Goal: Transaction & Acquisition: Purchase product/service

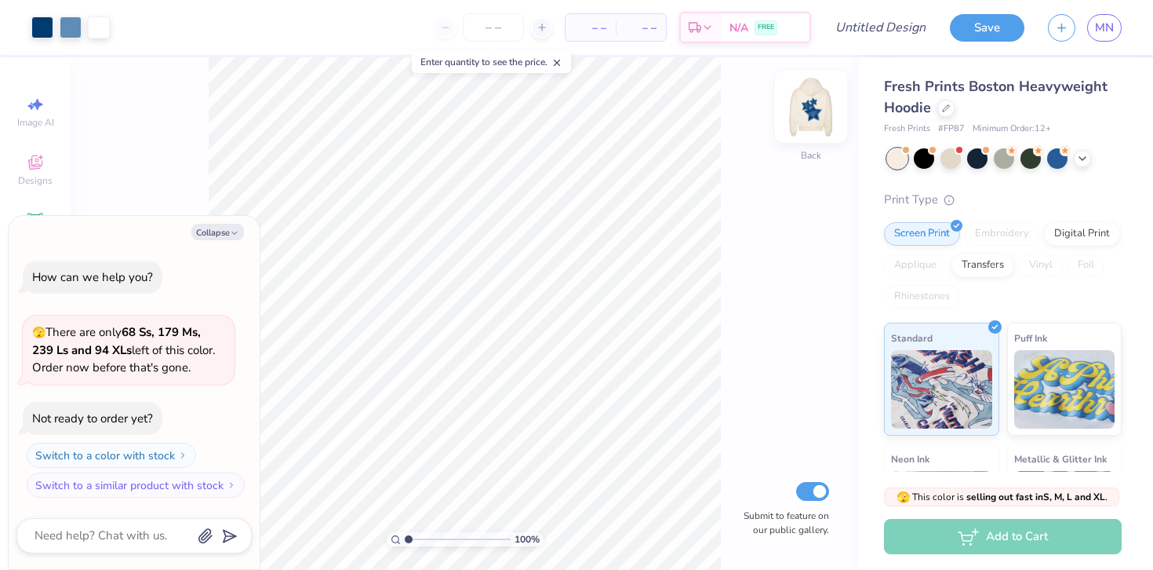
click at [810, 109] on img at bounding box center [811, 106] width 63 height 63
click at [810, 109] on img at bounding box center [811, 106] width 31 height 31
click at [230, 236] on icon "button" at bounding box center [234, 232] width 9 height 9
type textarea "x"
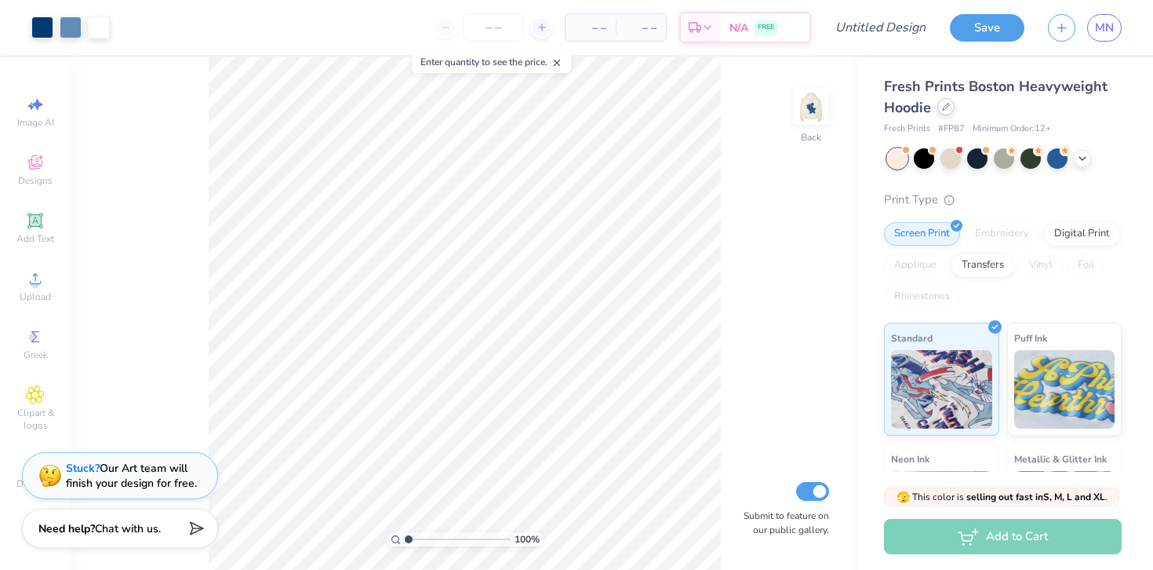
click at [946, 107] on icon at bounding box center [946, 107] width 8 height 8
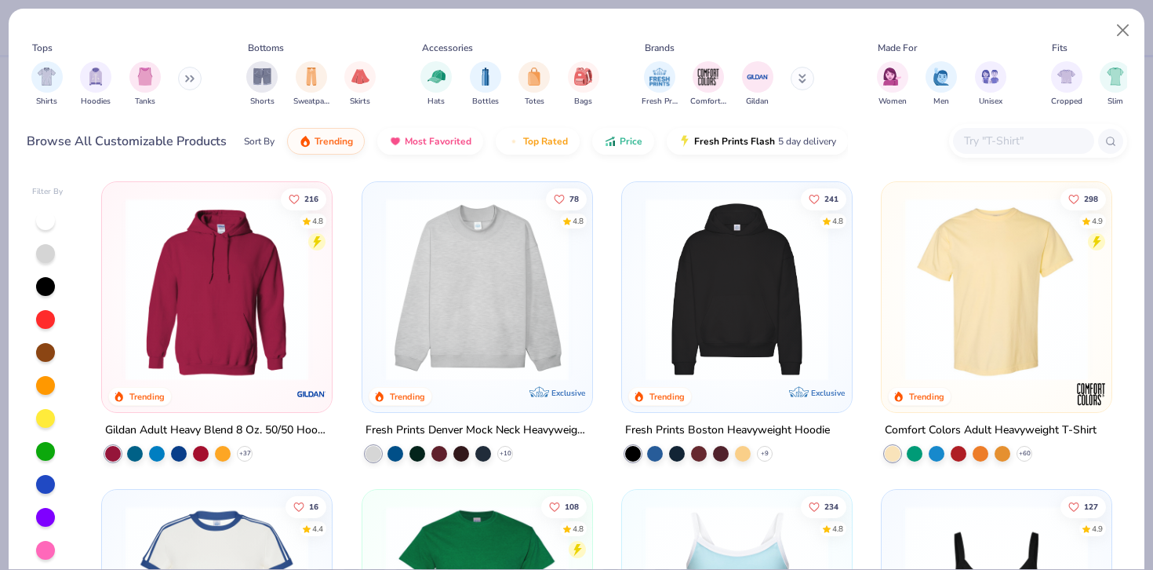
click at [1021, 268] on img at bounding box center [996, 289] width 198 height 183
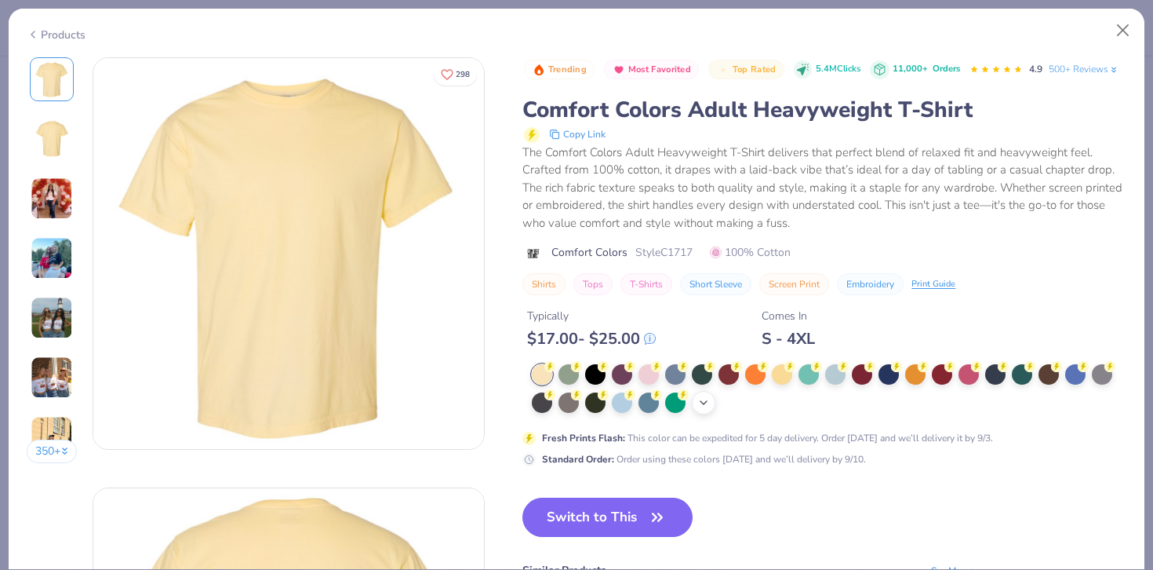
click at [705, 401] on icon at bounding box center [703, 402] width 13 height 13
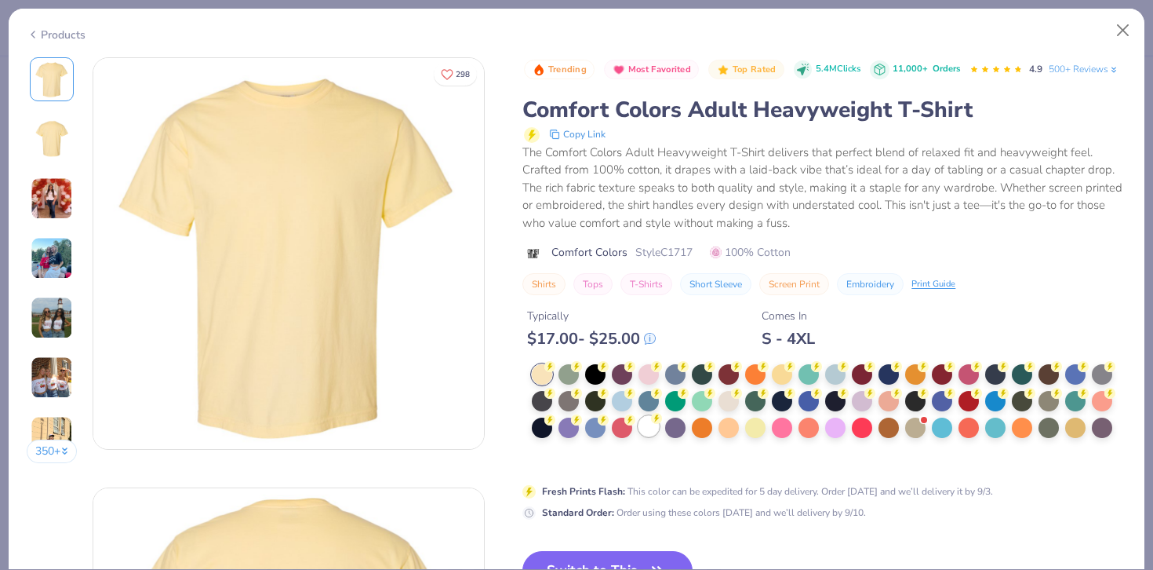
click at [653, 433] on div at bounding box center [649, 426] width 20 height 20
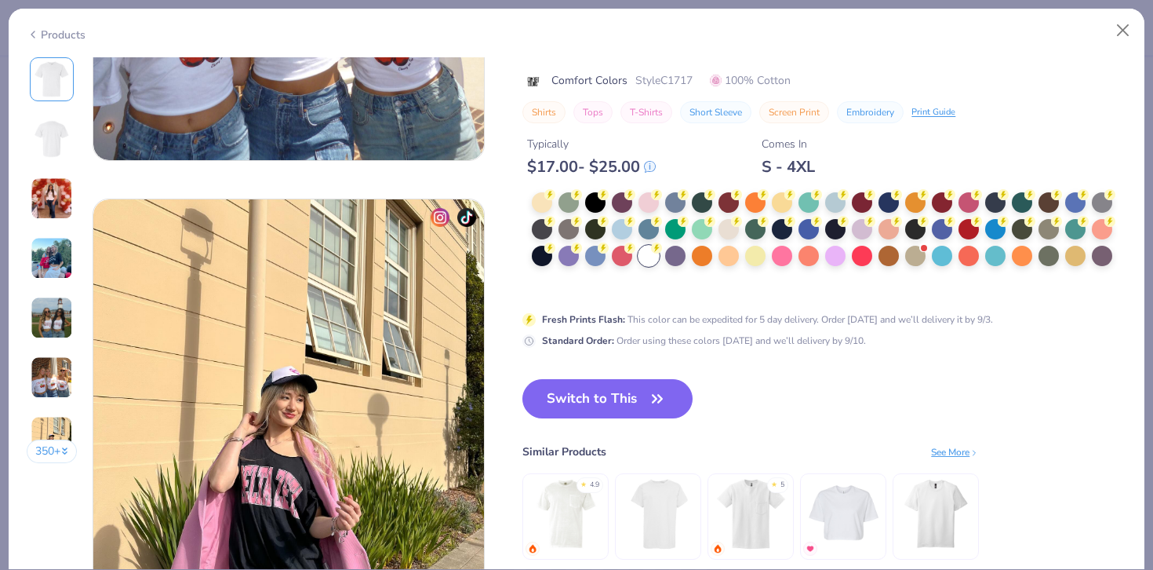
scroll to position [2437, 0]
click at [600, 395] on button "Switch to This" at bounding box center [607, 399] width 170 height 39
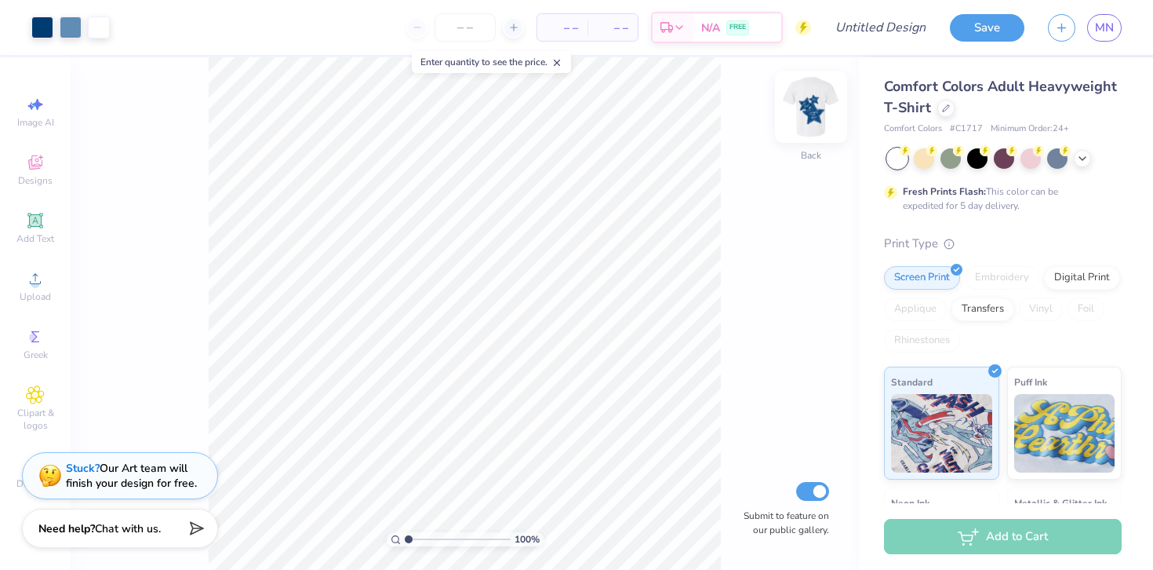
click at [812, 96] on img at bounding box center [811, 106] width 63 height 63
click at [812, 96] on img at bounding box center [811, 106] width 31 height 31
click at [46, 31] on div at bounding box center [42, 26] width 22 height 22
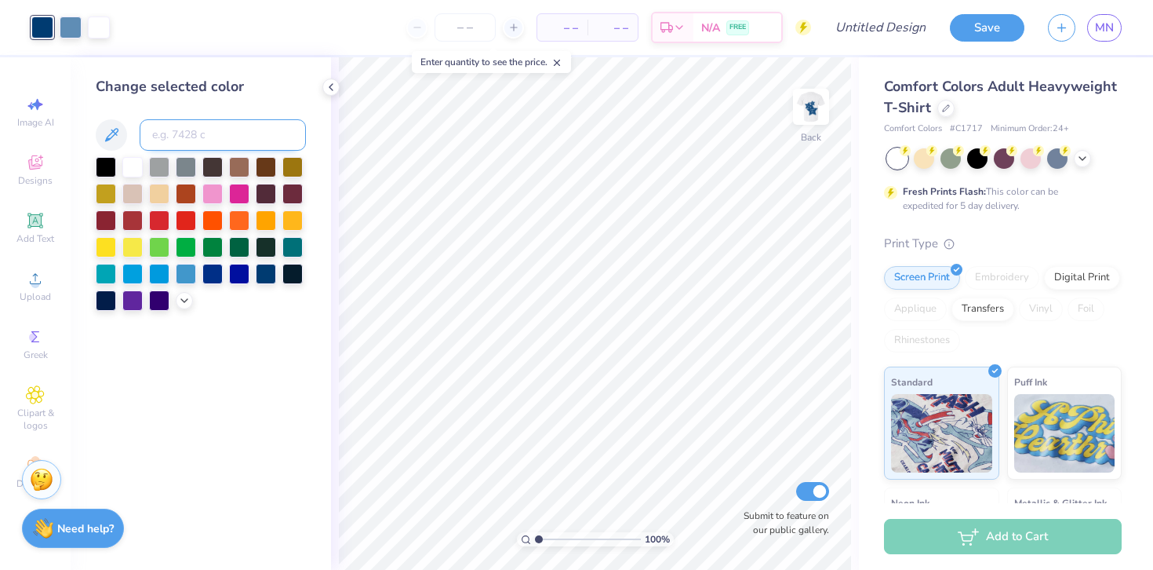
click at [175, 133] on input at bounding box center [223, 134] width 166 height 31
click at [209, 240] on div at bounding box center [212, 245] width 20 height 20
click at [184, 243] on div at bounding box center [186, 245] width 20 height 20
click at [167, 244] on div at bounding box center [159, 245] width 20 height 20
click at [211, 245] on div at bounding box center [212, 245] width 20 height 20
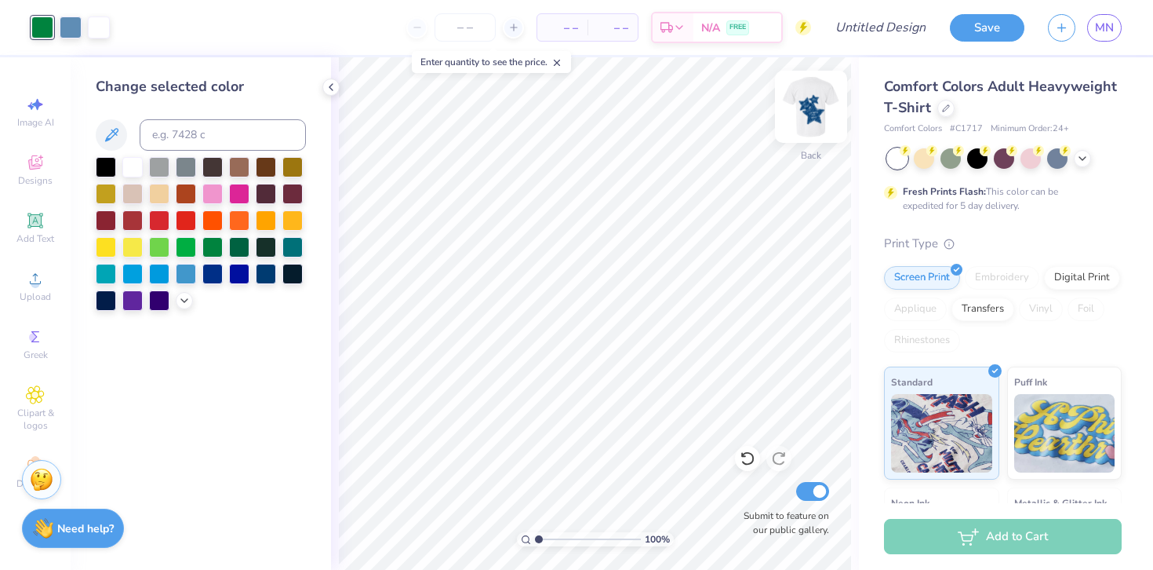
click at [821, 114] on img at bounding box center [811, 106] width 63 height 63
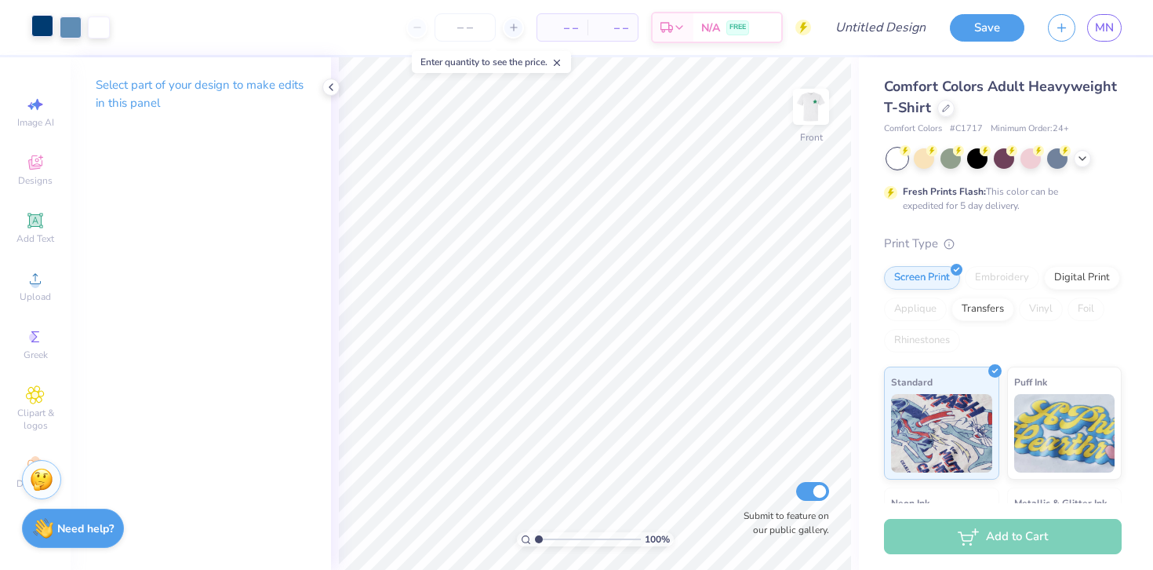
click at [45, 27] on div at bounding box center [42, 26] width 22 height 22
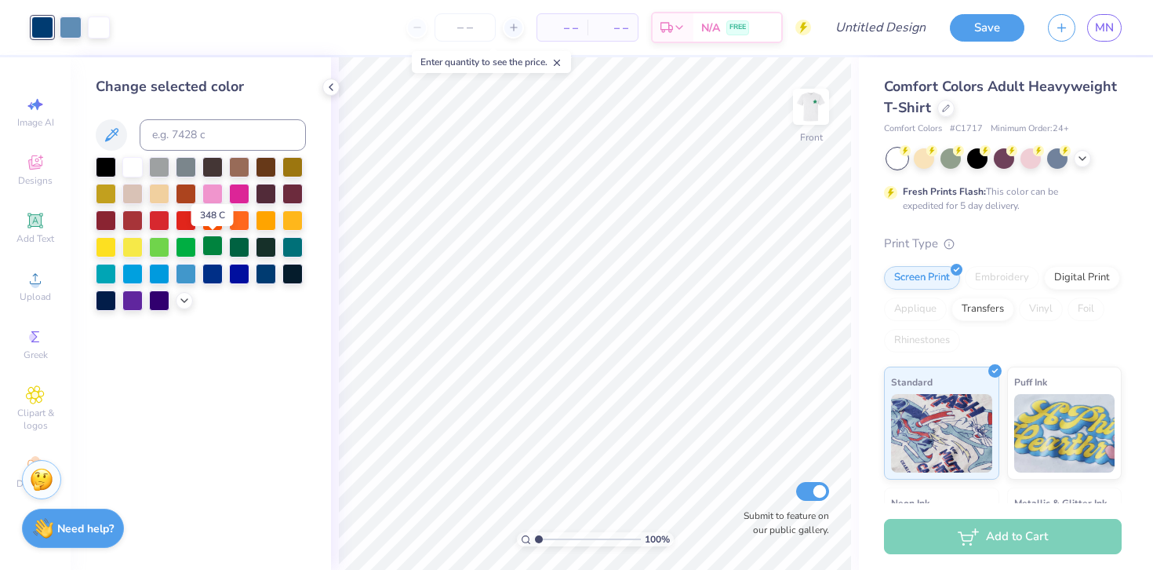
click at [215, 251] on div at bounding box center [212, 245] width 20 height 20
click at [811, 115] on img at bounding box center [811, 106] width 63 height 63
click at [471, 29] on input "number" at bounding box center [465, 27] width 61 height 28
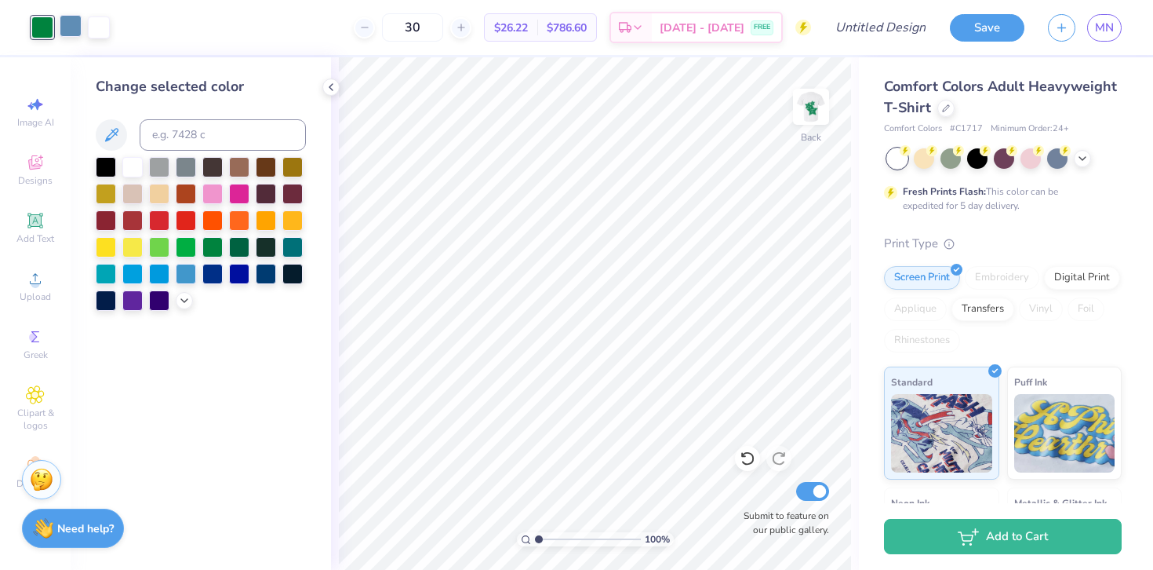
type input "30"
click at [73, 32] on div at bounding box center [71, 26] width 22 height 22
click at [133, 163] on div at bounding box center [132, 165] width 20 height 20
click at [792, 104] on img at bounding box center [811, 106] width 63 height 63
click at [796, 104] on img at bounding box center [811, 106] width 31 height 31
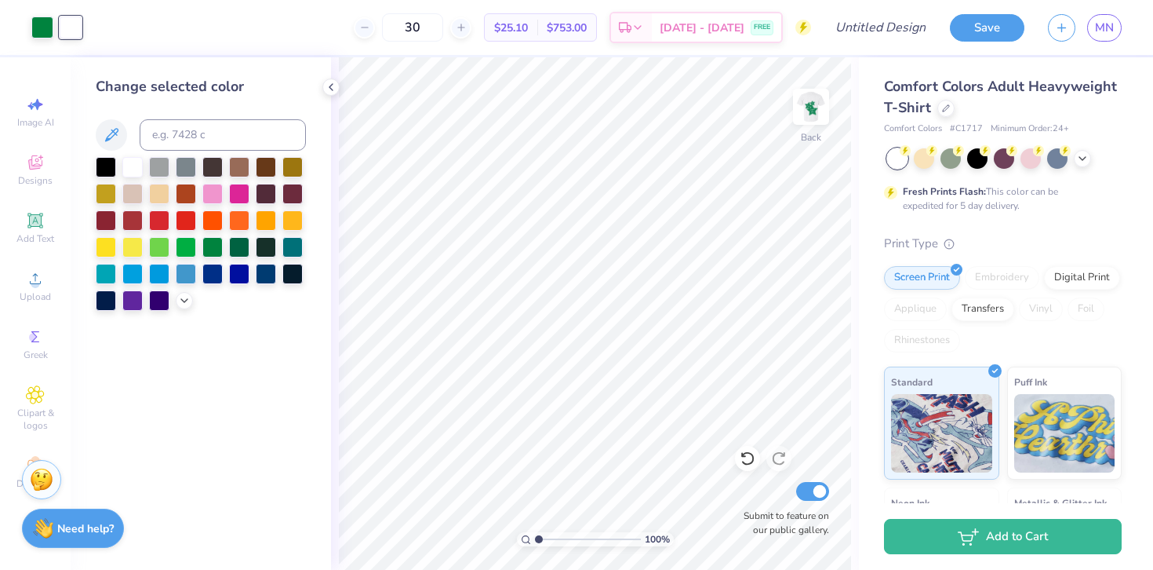
click at [796, 104] on img at bounding box center [811, 106] width 31 height 31
click at [74, 33] on div at bounding box center [71, 26] width 22 height 22
click at [131, 166] on div at bounding box center [132, 165] width 20 height 20
click at [817, 114] on img at bounding box center [811, 106] width 63 height 63
click at [38, 341] on icon at bounding box center [35, 336] width 8 height 11
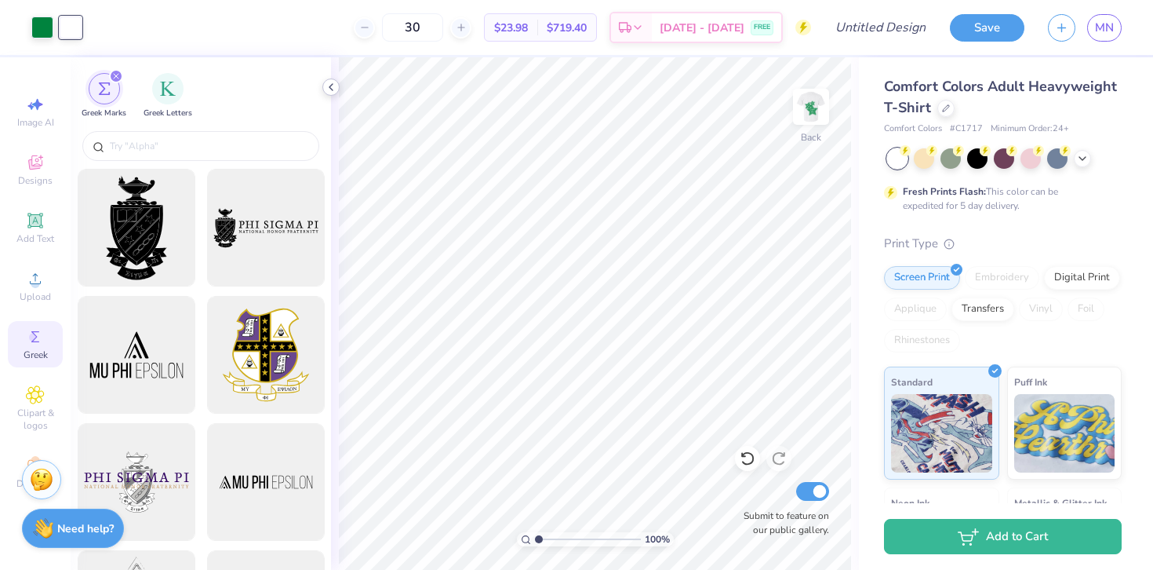
click at [331, 84] on icon at bounding box center [331, 87] width 13 height 13
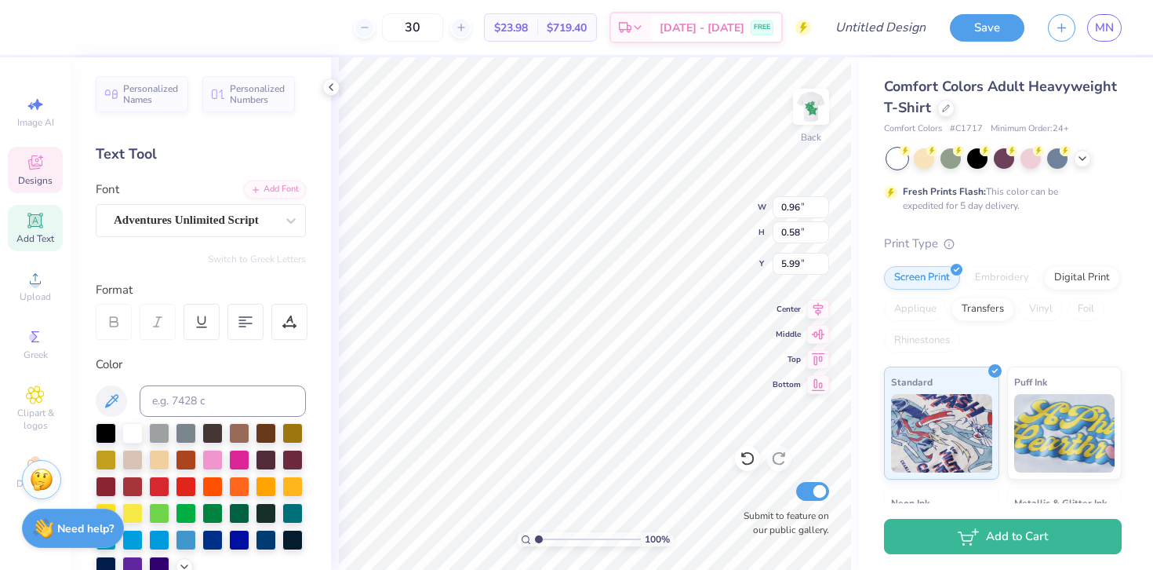
type textarea "kappa"
type input "1.23"
type input "0.79"
type input "6.32"
type textarea "delta"
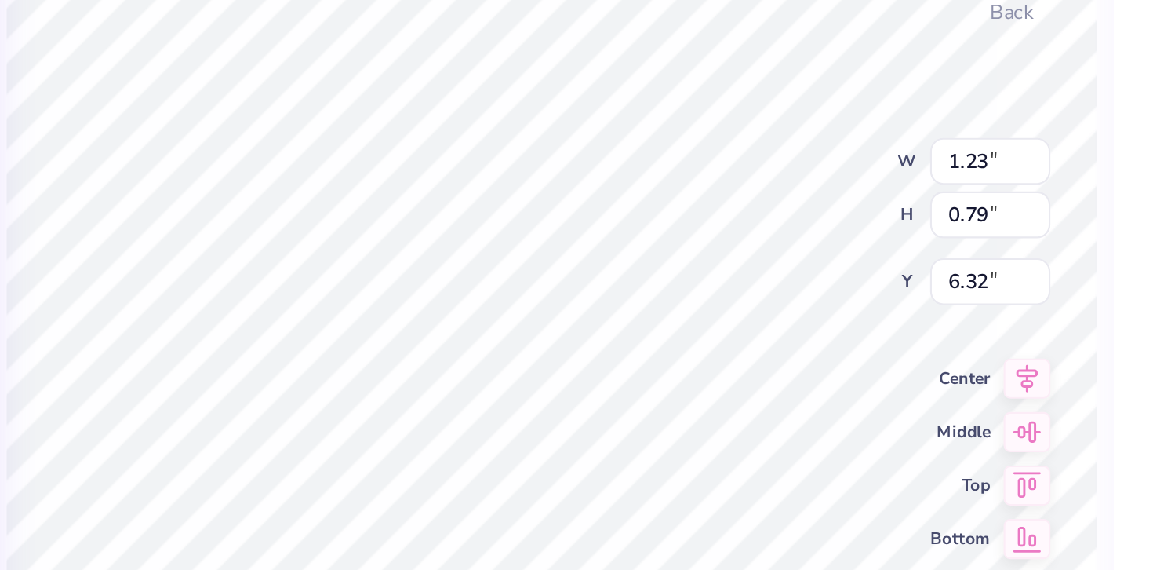
type input "1.64"
type input "0.71"
type input "5.98"
type input "6.69"
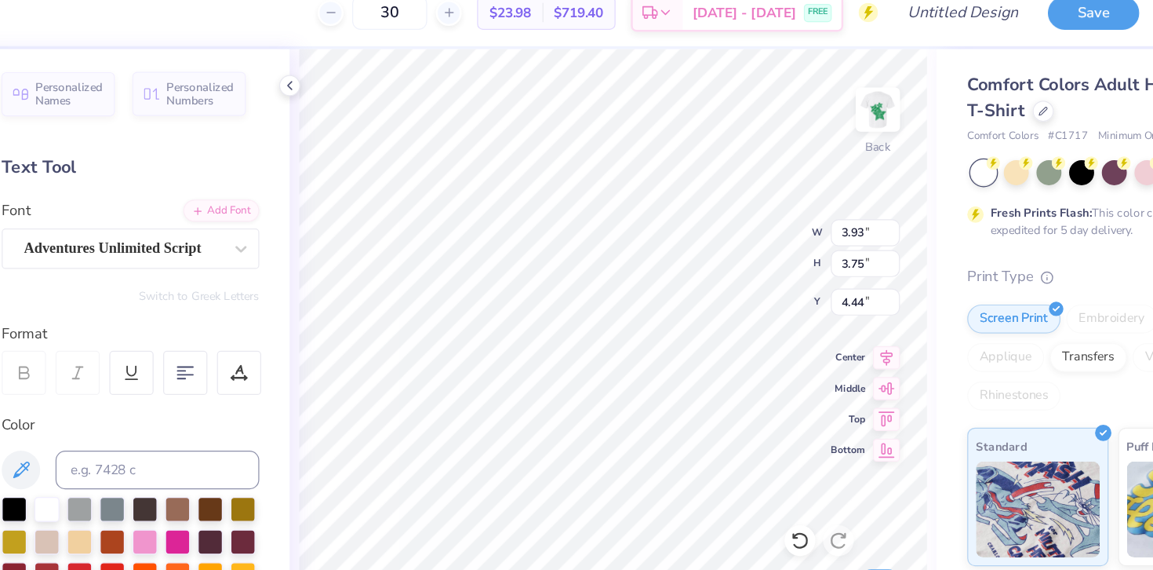
type input "4.46"
type input "1.34"
type input "0.67"
type input "6.69"
click at [810, 95] on img at bounding box center [811, 106] width 63 height 63
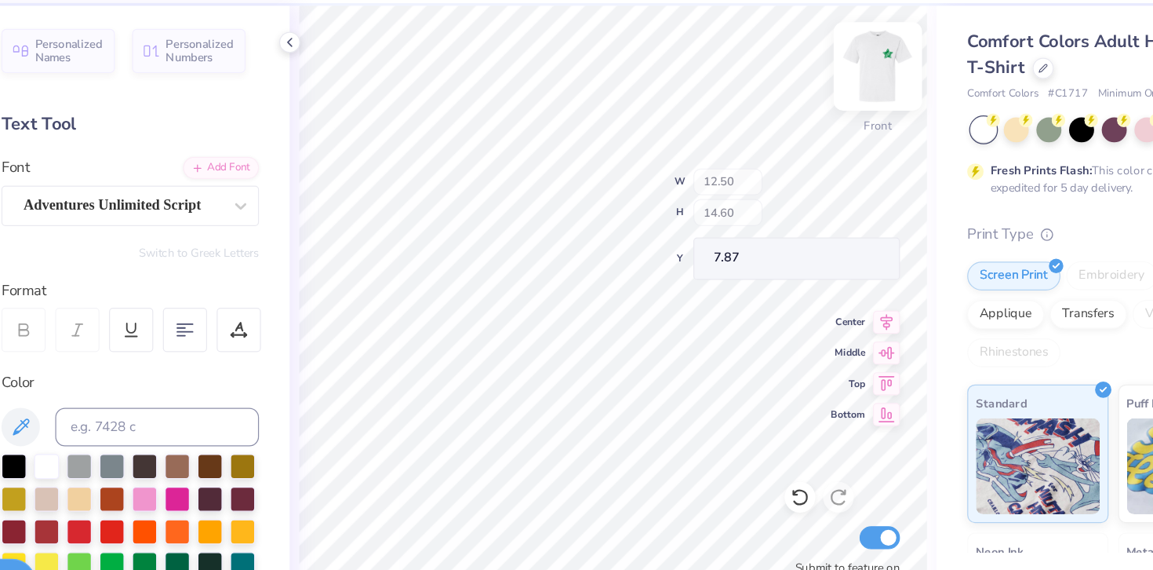
type input "7.86"
type input "4.58"
type input "1.74"
type input "15.93"
type input "2.68"
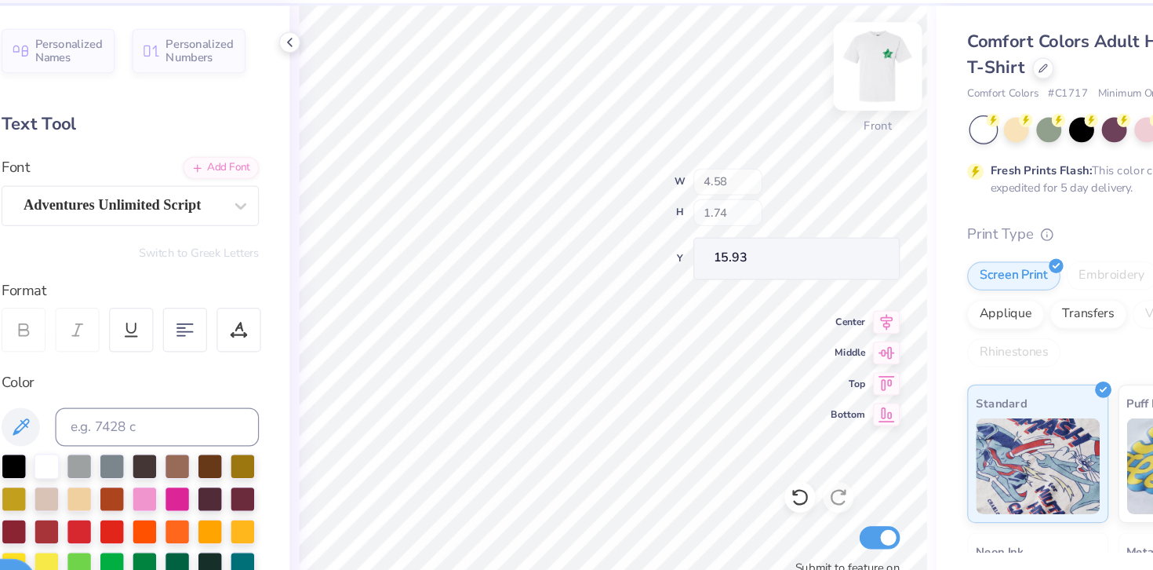
type input "0.79"
type input "18.79"
type input "2.01"
type input "1.05"
type input "17.47"
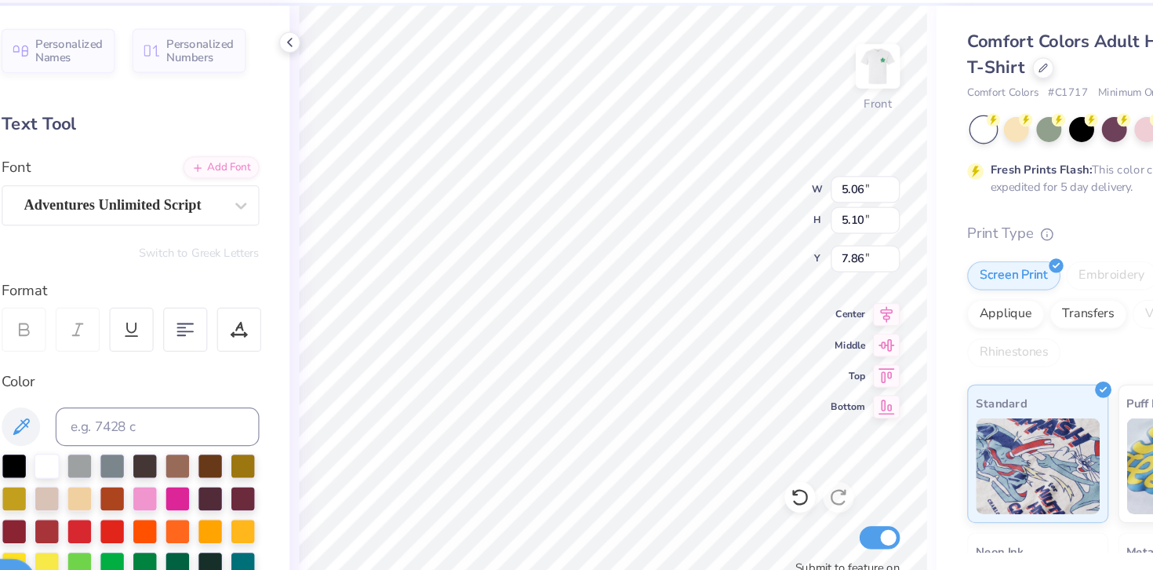
type input "5.06"
type input "5.10"
type input "7.86"
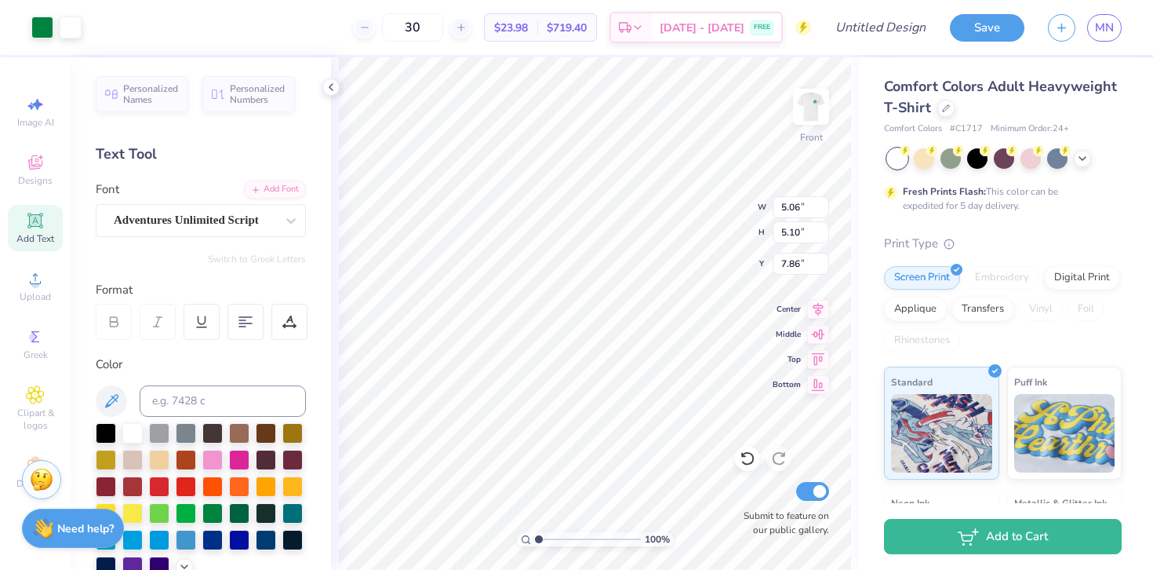
click at [41, 229] on icon at bounding box center [35, 220] width 19 height 19
type input "5.69"
type input "1.65"
type input "12.93"
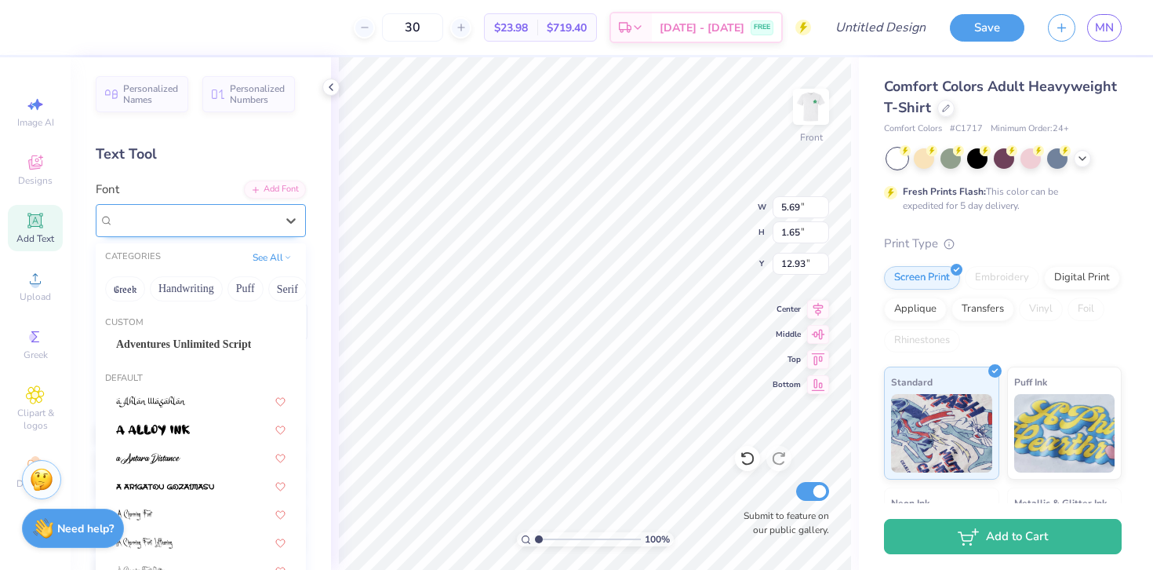
click at [275, 213] on div "Super Dream" at bounding box center [194, 220] width 165 height 24
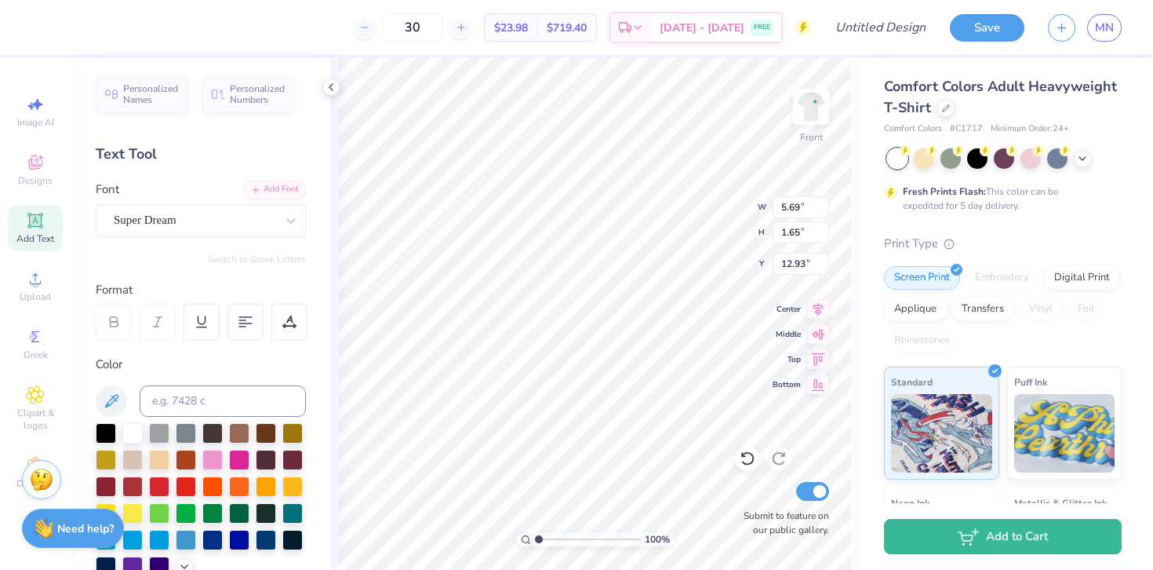
click at [245, 172] on div "Personalized Names Personalized Numbers Text Tool Add Font Font Super Dream Swi…" at bounding box center [201, 313] width 260 height 512
click at [20, 169] on div "Designs" at bounding box center [35, 170] width 55 height 46
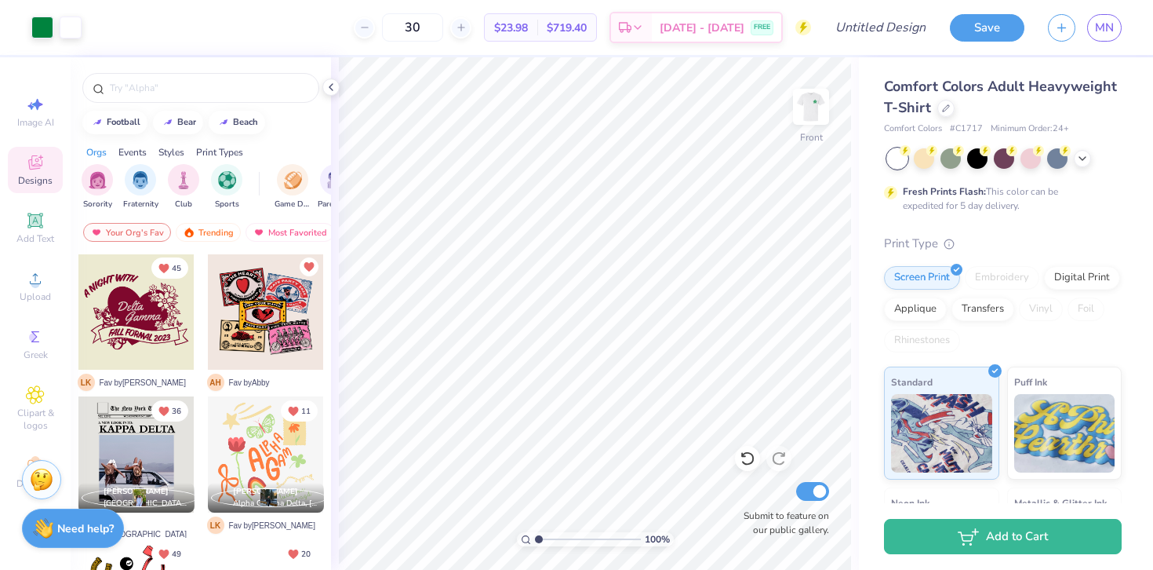
scroll to position [859, 0]
click at [148, 87] on input "text" at bounding box center [208, 88] width 201 height 16
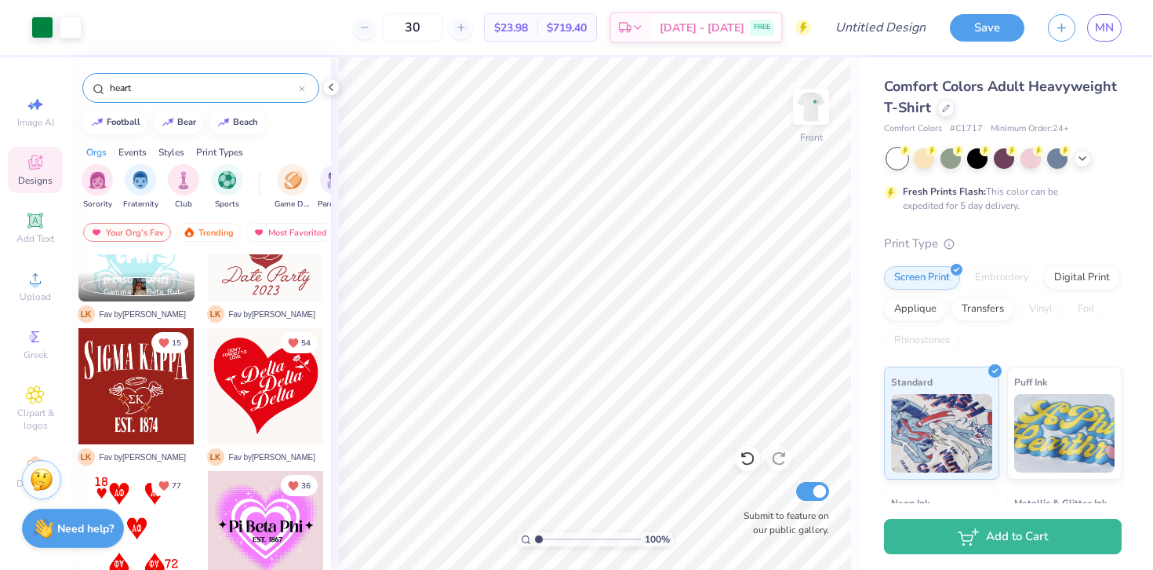
scroll to position [781, 0]
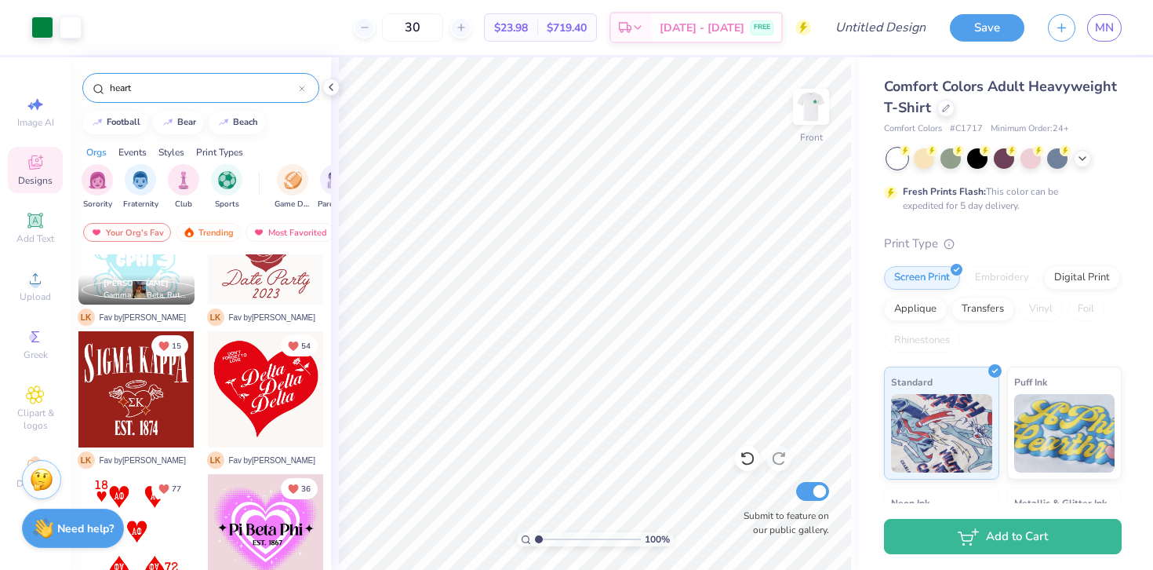
type input "heart"
click at [267, 397] on div at bounding box center [266, 389] width 116 height 116
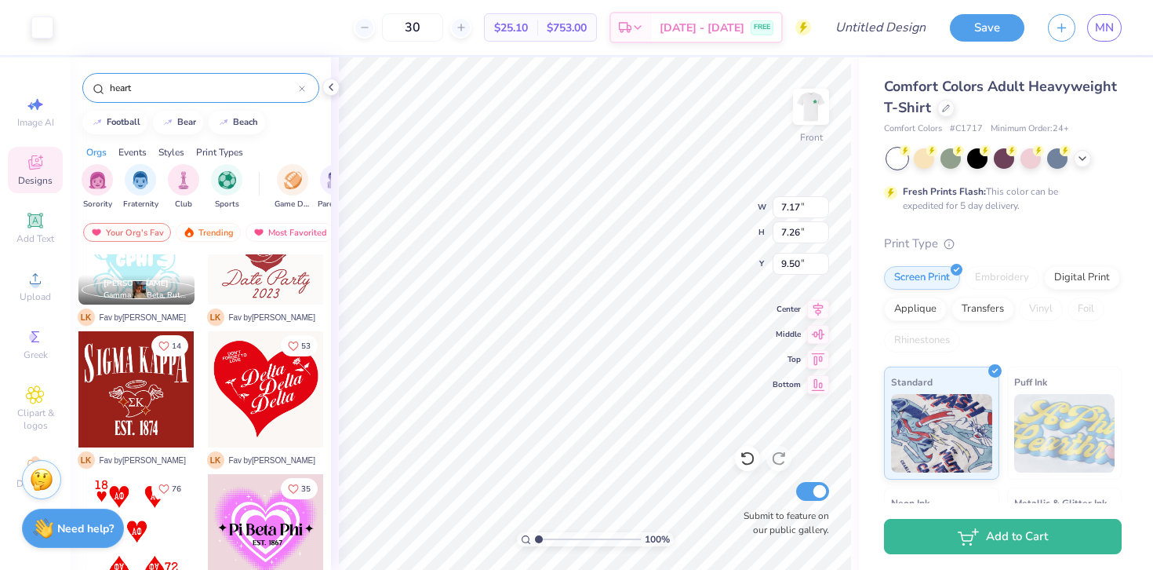
type input "7.17"
type input "7.26"
type input "9.50"
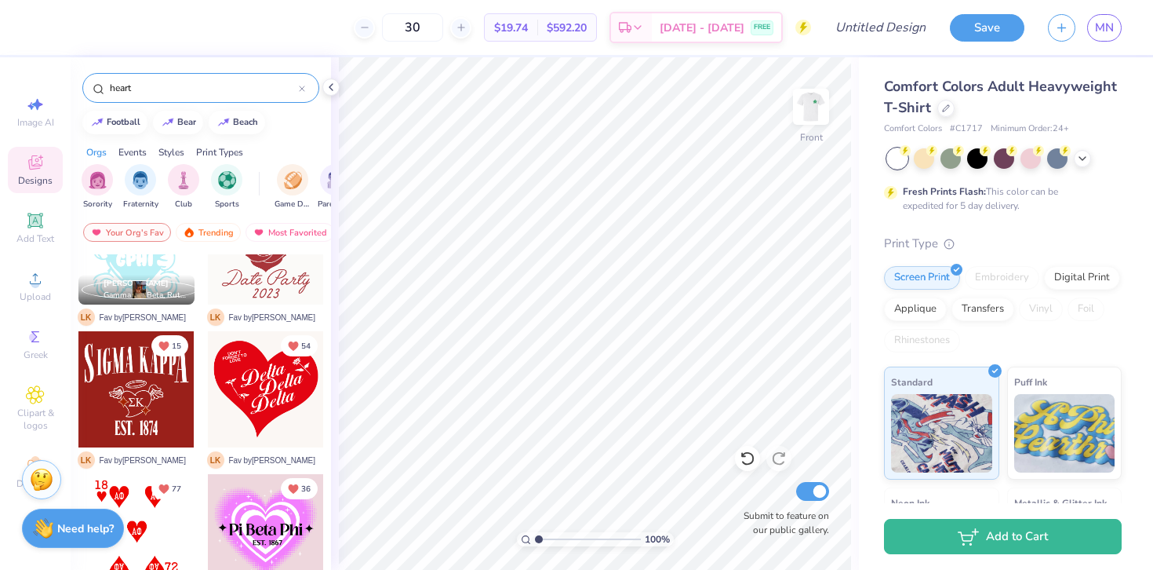
click at [276, 391] on div at bounding box center [266, 389] width 116 height 116
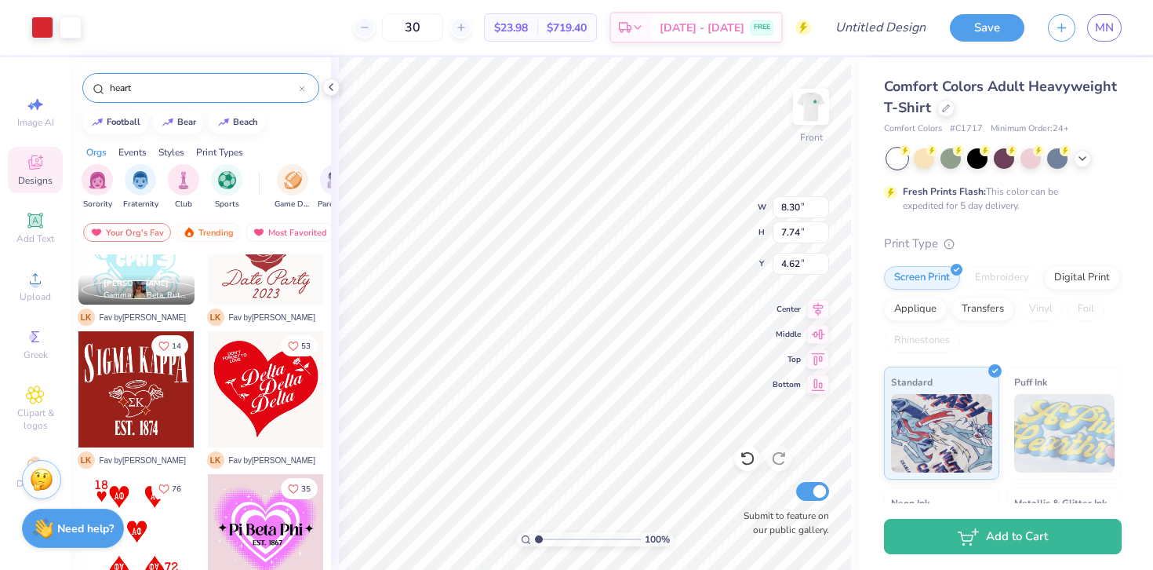
type input "4.62"
type input "3.62"
type input "1.94"
type input "6.35"
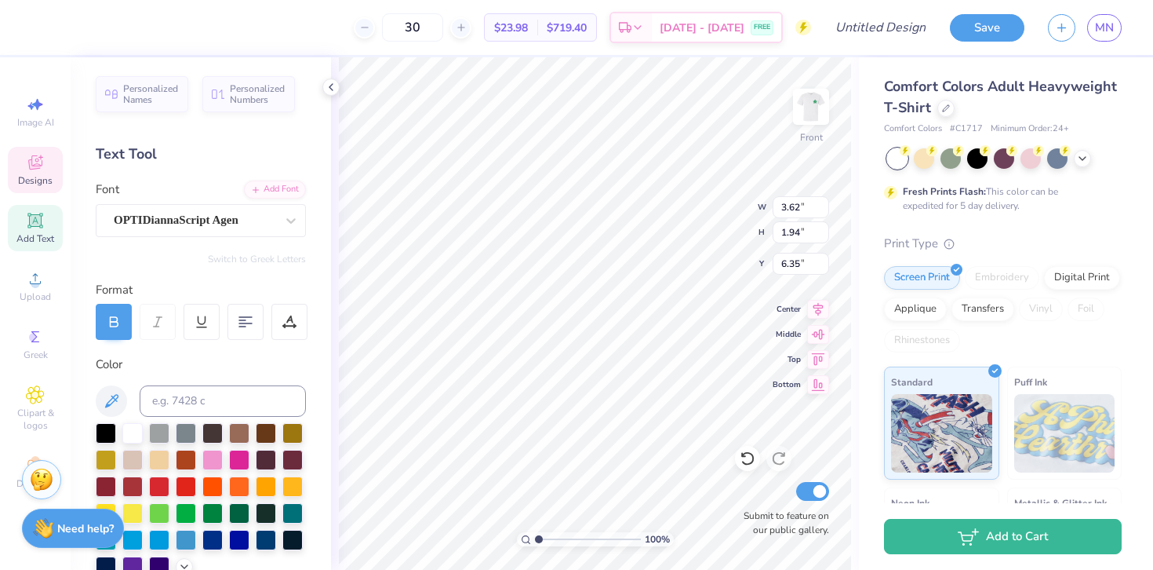
type textarea "k"
type textarea "Kappa"
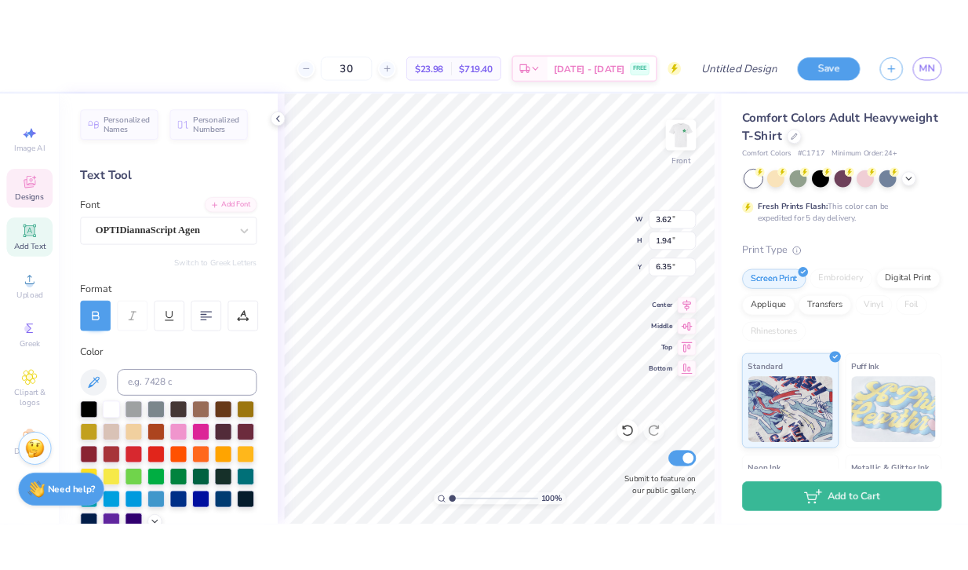
scroll to position [0, 1]
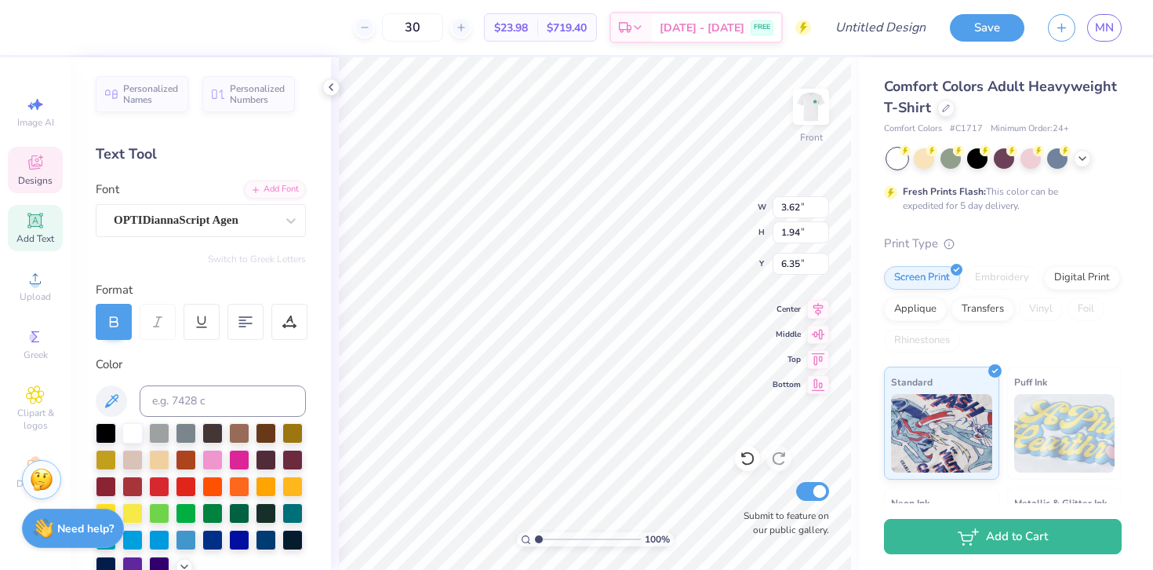
type input "8.30"
type input "7.74"
type input "4.66"
type input "3.62"
type input "1.94"
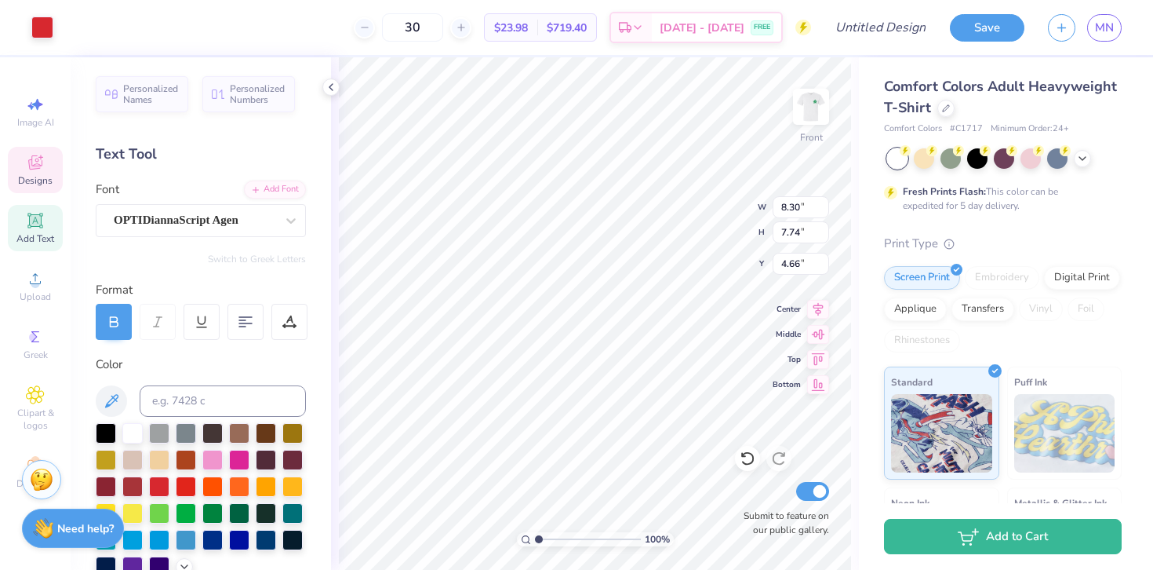
type input "8.53"
type input "7.27"
type input "8.30"
type input "7.74"
type input "4.66"
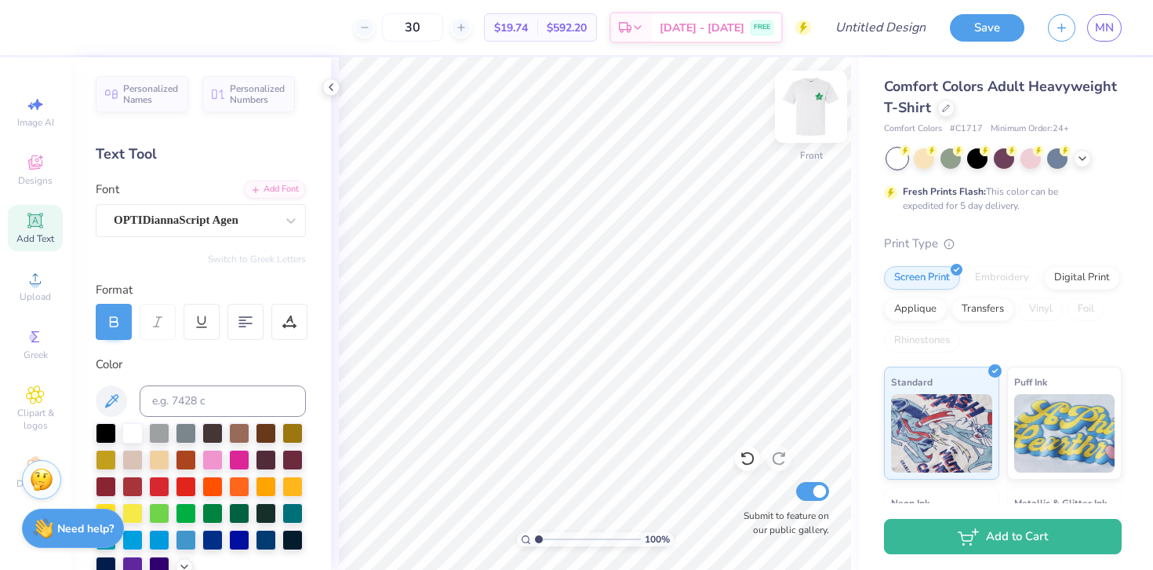
click at [816, 111] on img at bounding box center [811, 106] width 63 height 63
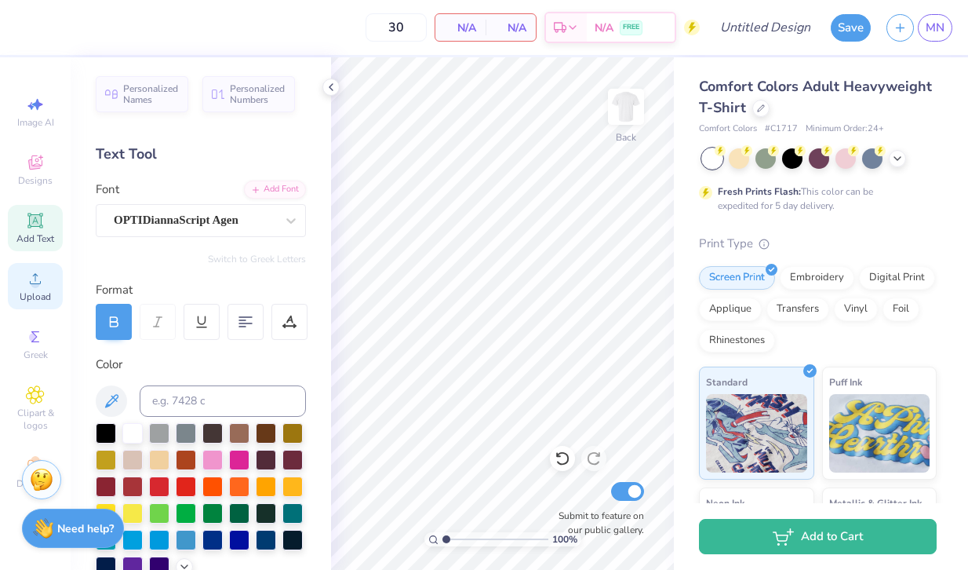
click at [24, 277] on div "Upload" at bounding box center [35, 286] width 55 height 46
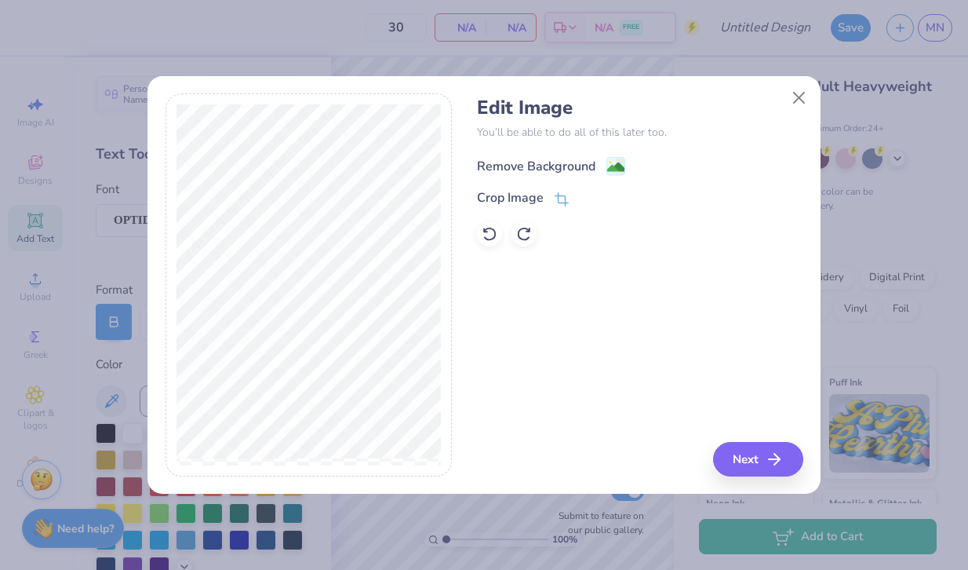
click at [567, 163] on div "Remove Background" at bounding box center [536, 166] width 118 height 19
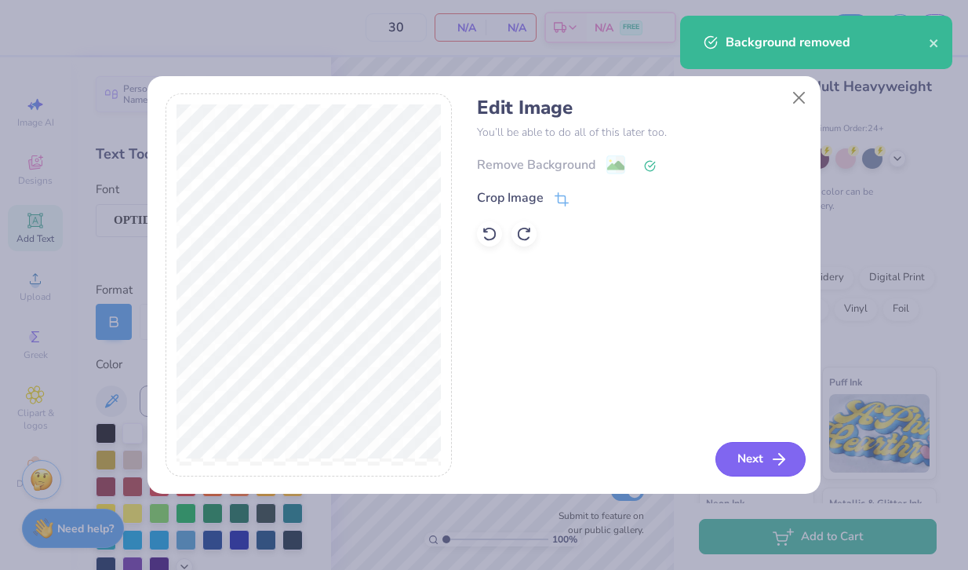
click at [750, 463] on button "Next" at bounding box center [760, 459] width 90 height 35
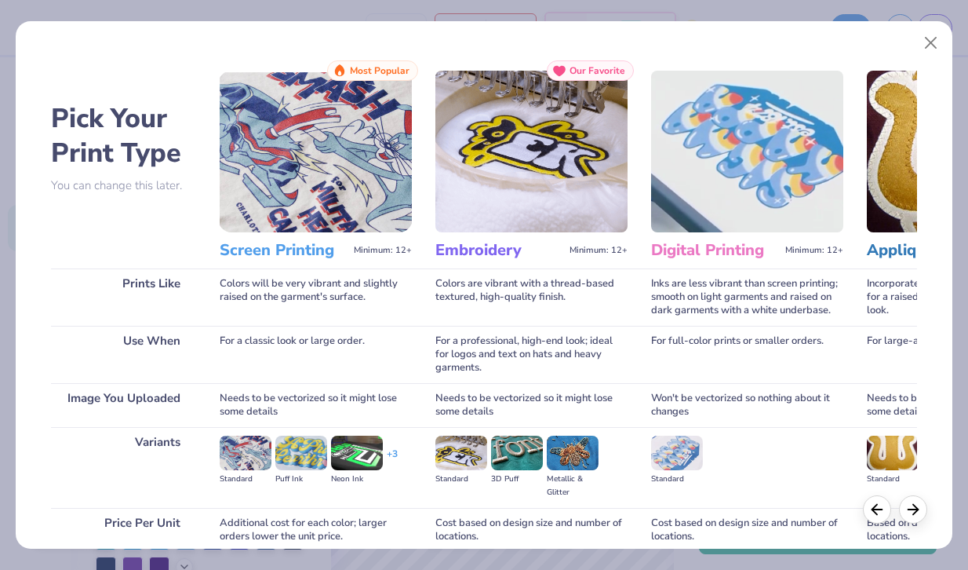
click at [314, 156] on img at bounding box center [316, 152] width 192 height 162
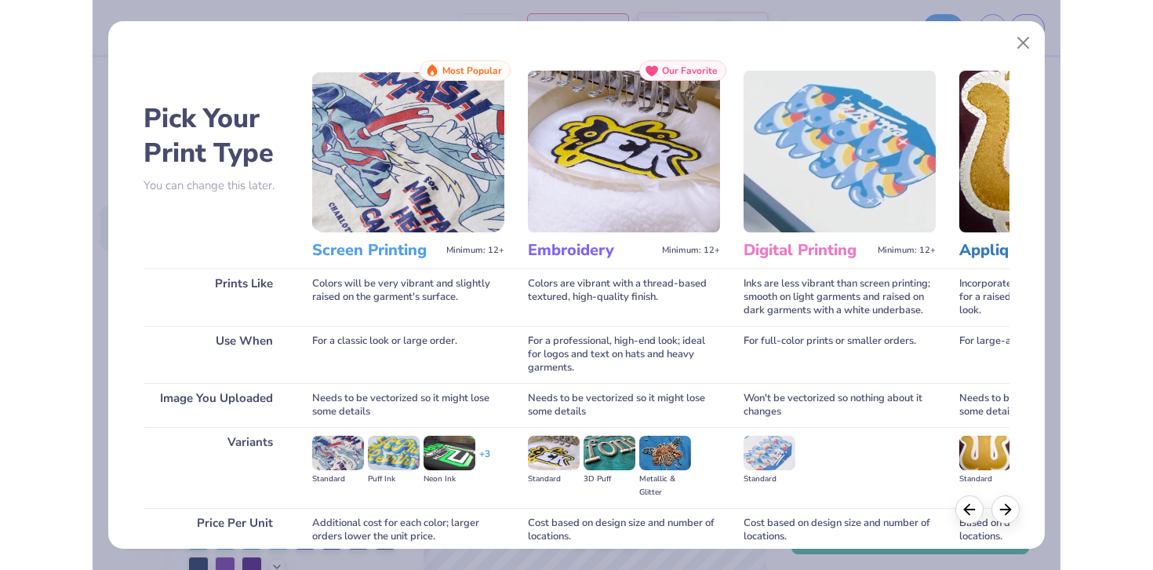
scroll to position [134, 0]
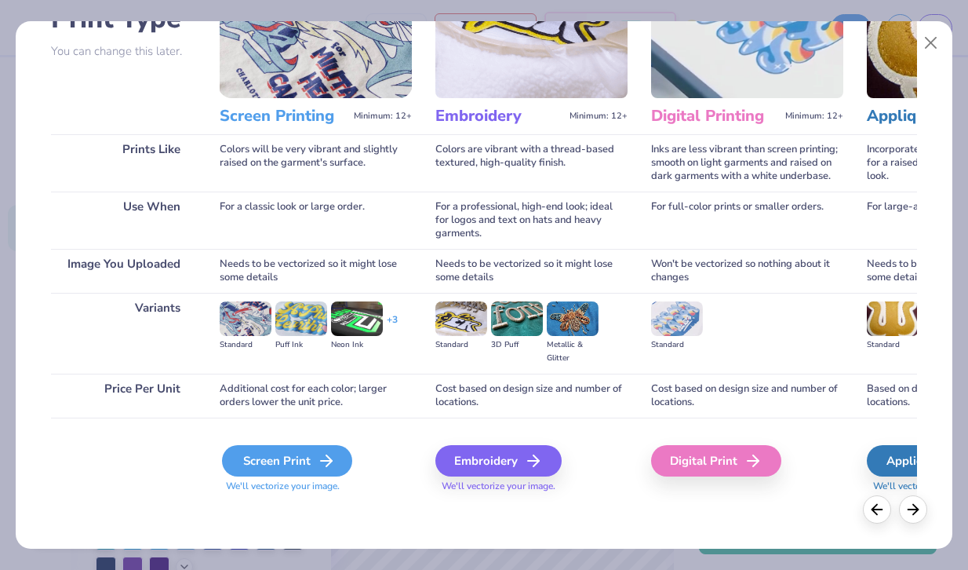
click at [267, 468] on div "Screen Print" at bounding box center [287, 460] width 130 height 31
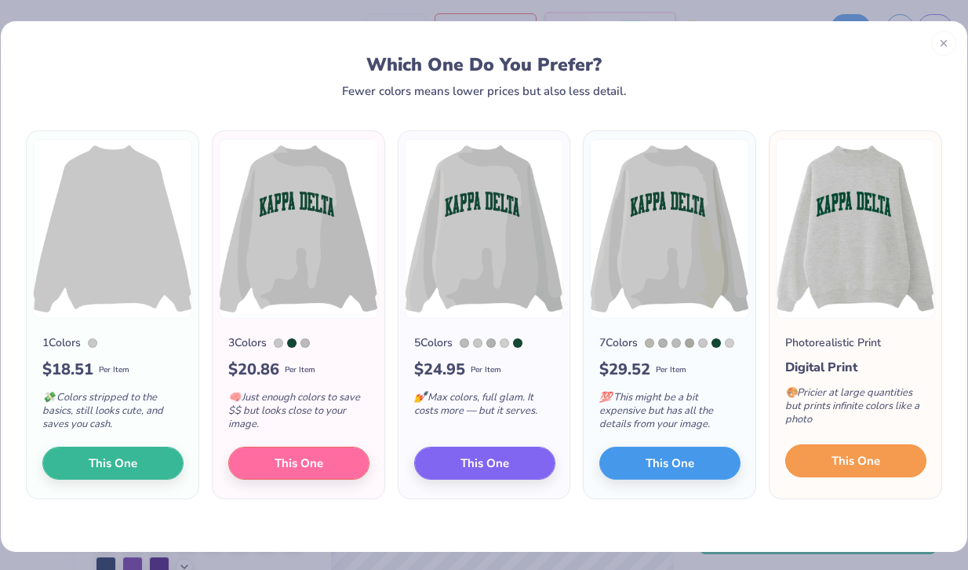
click at [879, 463] on span "This One" at bounding box center [856, 461] width 49 height 18
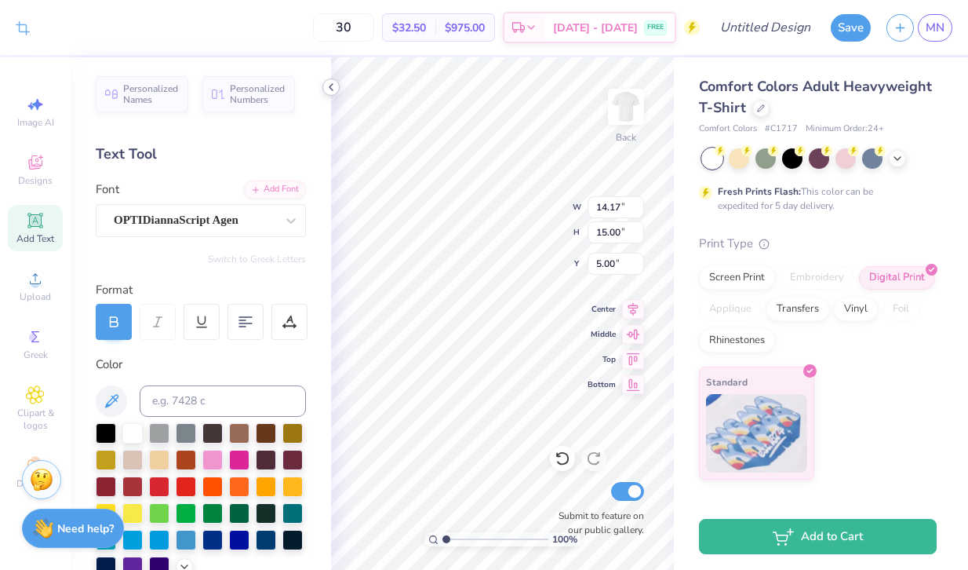
click at [334, 86] on icon at bounding box center [331, 87] width 13 height 13
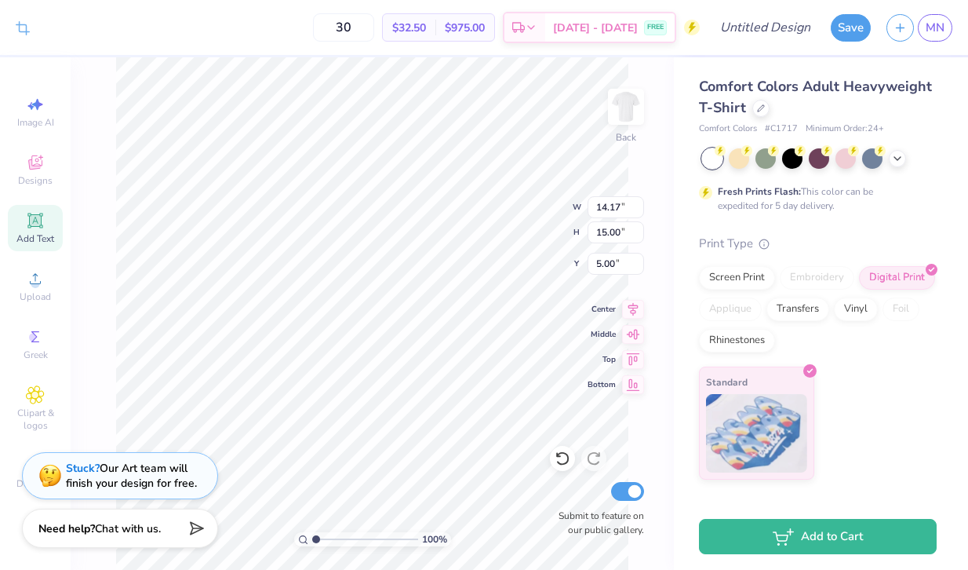
type input "1.62"
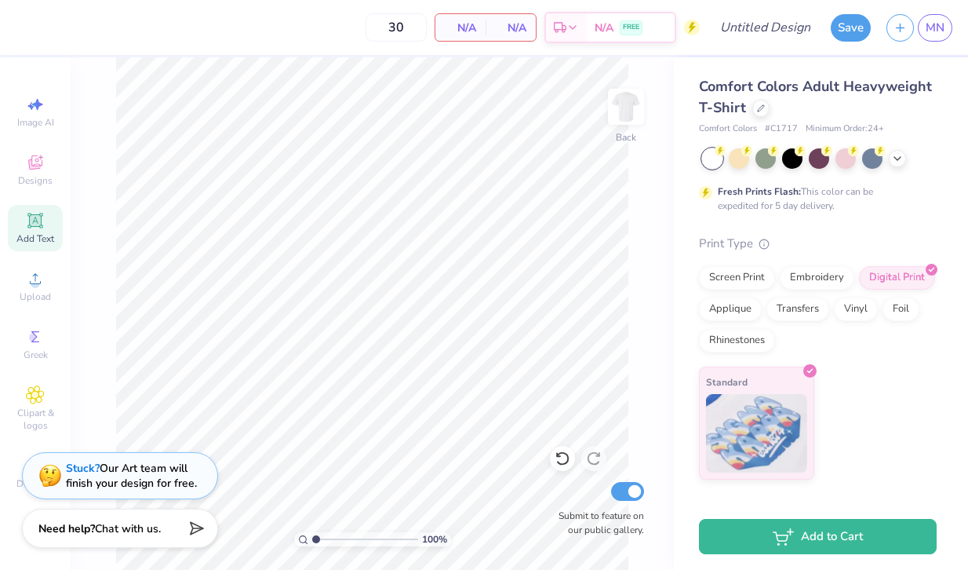
click at [586, 569] on html "30 N/A Per Item N/A Total Est. Delivery N/A FREE Design Title Save MN Image AI …" at bounding box center [484, 285] width 968 height 570
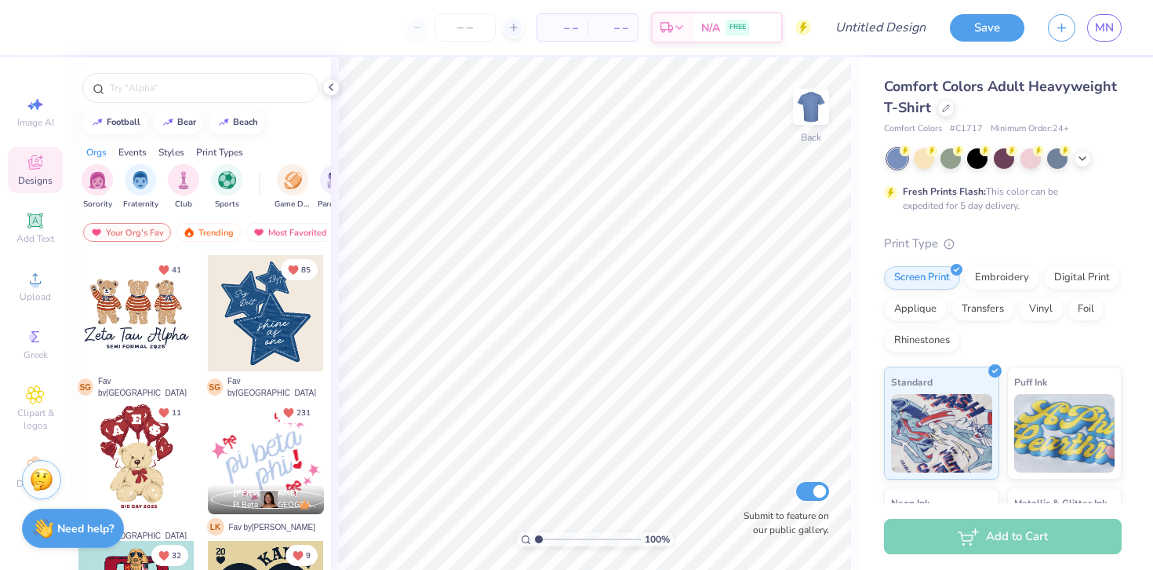
click at [1076, 147] on div "Comfort Colors Adult Heavyweight T-Shirt Comfort Colors # C1717 Minimum Order: …" at bounding box center [1003, 398] width 238 height 645
click at [1083, 153] on icon at bounding box center [1082, 157] width 13 height 13
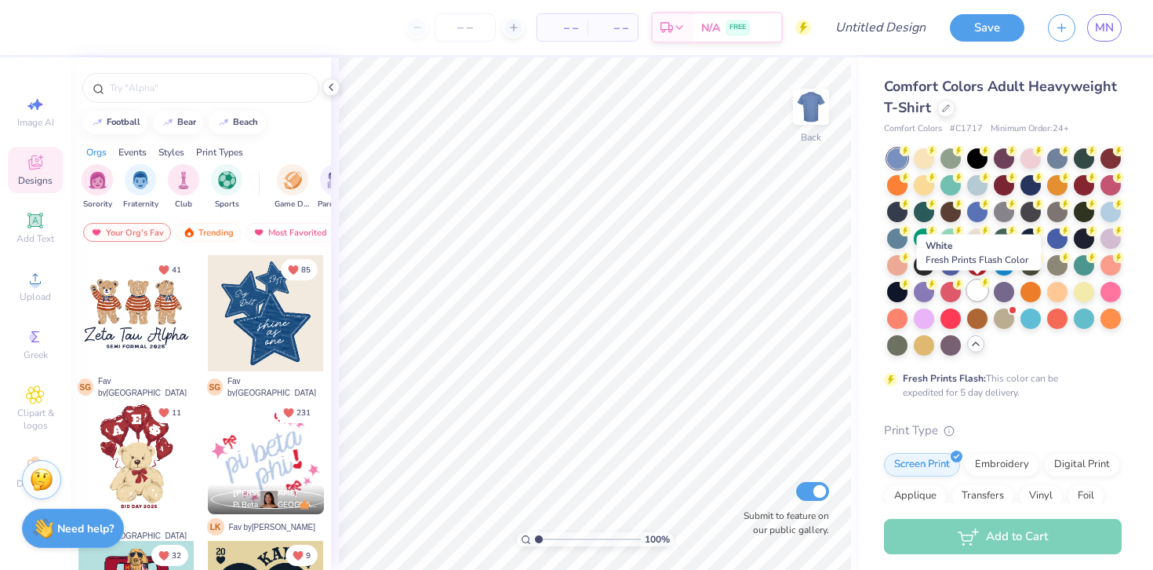
click at [978, 285] on div at bounding box center [977, 290] width 20 height 20
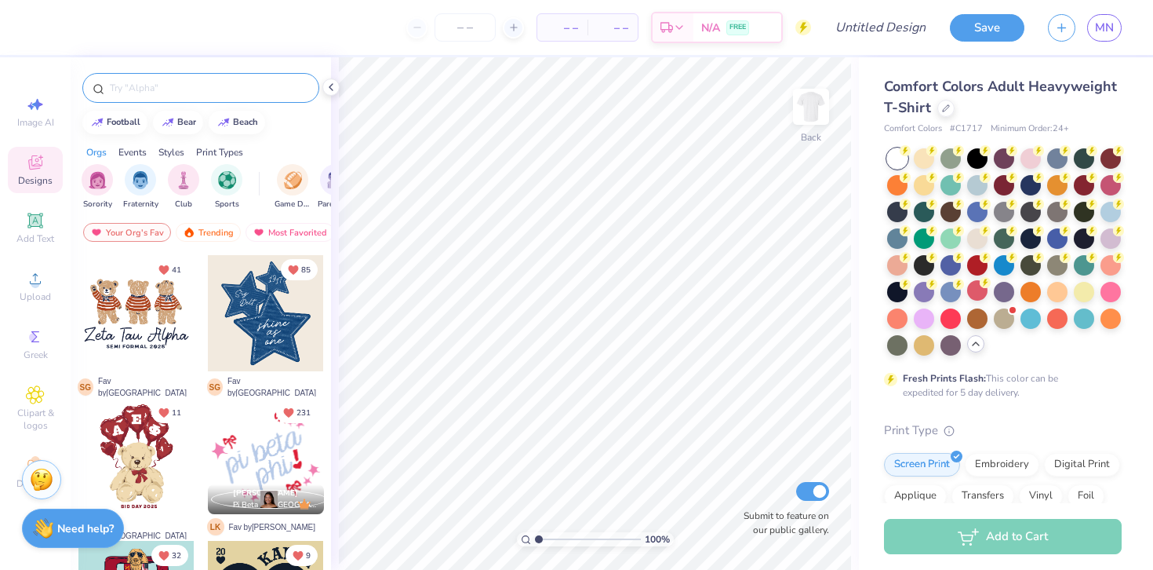
click at [184, 100] on div at bounding box center [200, 88] width 237 height 30
click at [194, 89] on input "text" at bounding box center [208, 88] width 201 height 16
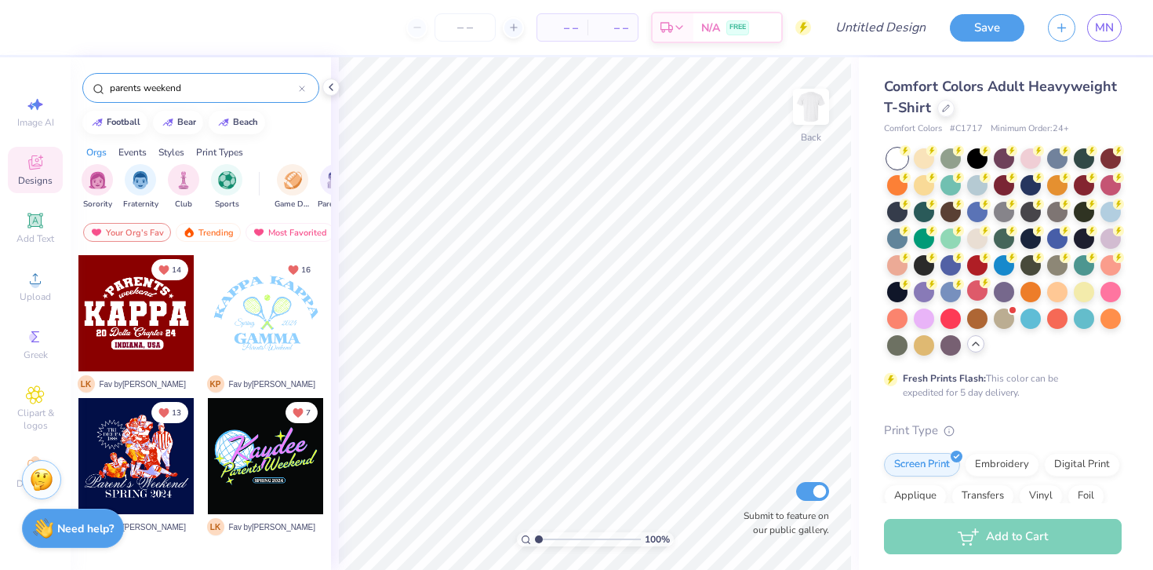
type input "parents weekend"
click at [329, 86] on icon at bounding box center [331, 87] width 13 height 13
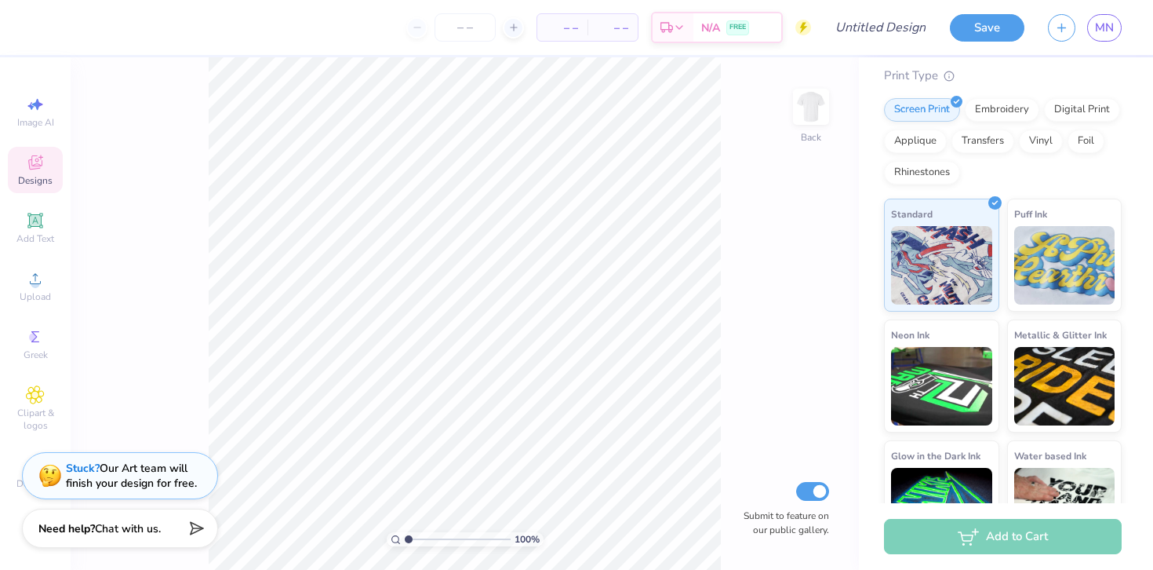
scroll to position [358, 0]
